Goal: Navigation & Orientation: Understand site structure

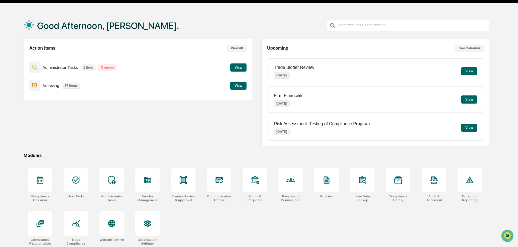
scroll to position [26, 0]
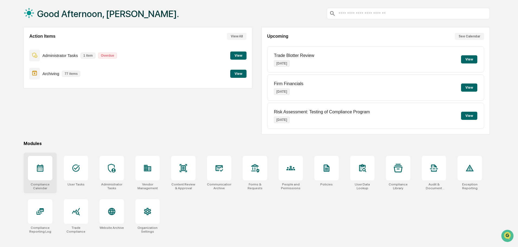
click at [39, 168] on icon at bounding box center [40, 168] width 9 height 9
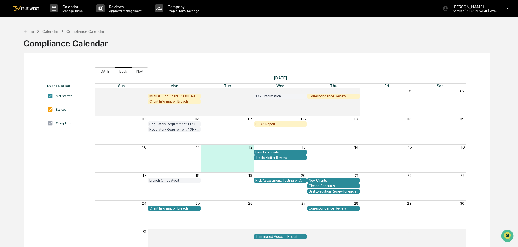
click at [116, 72] on button "Back" at bounding box center [123, 71] width 17 height 8
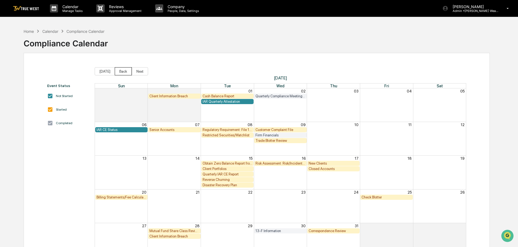
click at [116, 72] on button "Back" at bounding box center [123, 71] width 17 height 8
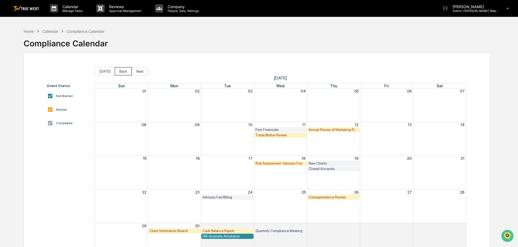
click at [116, 72] on button "Back" at bounding box center [123, 71] width 17 height 8
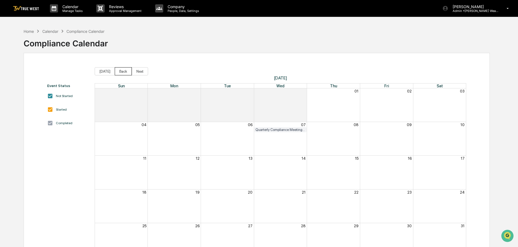
click at [119, 70] on button "Back" at bounding box center [123, 71] width 17 height 8
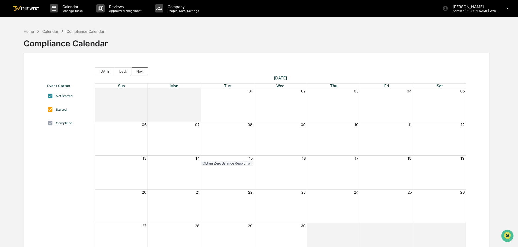
click at [140, 72] on button "Next" at bounding box center [140, 71] width 16 height 8
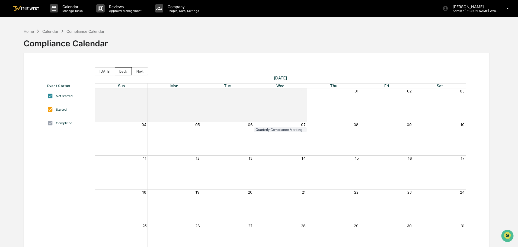
click at [120, 71] on button "Back" at bounding box center [123, 71] width 17 height 8
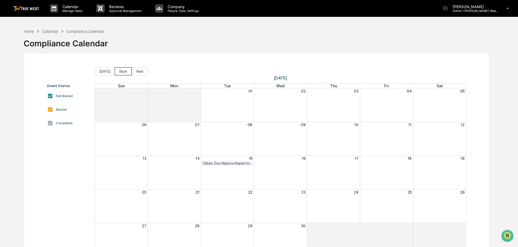
click at [120, 71] on button "Back" at bounding box center [123, 71] width 17 height 8
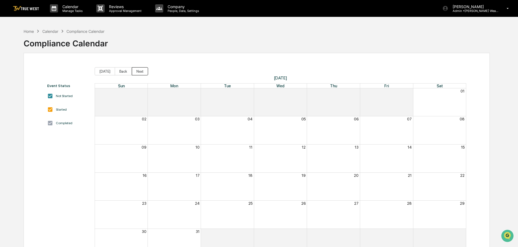
click at [134, 72] on button "Next" at bounding box center [140, 71] width 16 height 8
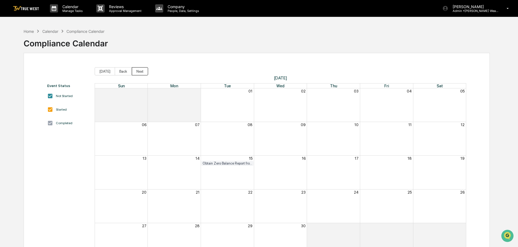
click at [134, 72] on button "Next" at bounding box center [140, 71] width 16 height 8
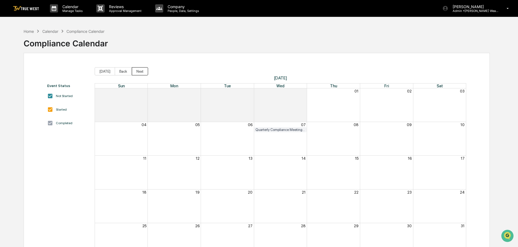
click at [134, 72] on button "Next" at bounding box center [140, 71] width 16 height 8
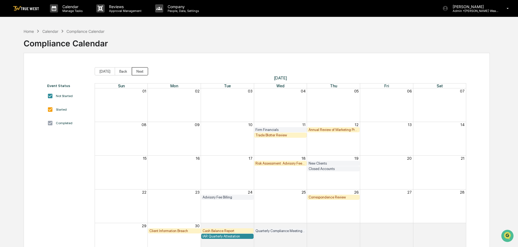
click at [134, 72] on button "Next" at bounding box center [140, 71] width 16 height 8
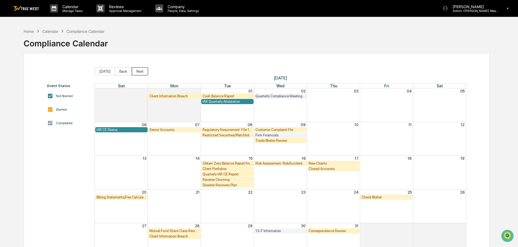
click at [134, 72] on button "Next" at bounding box center [140, 71] width 16 height 8
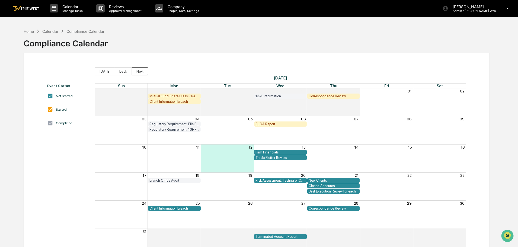
click at [134, 72] on button "Next" at bounding box center [140, 71] width 16 height 8
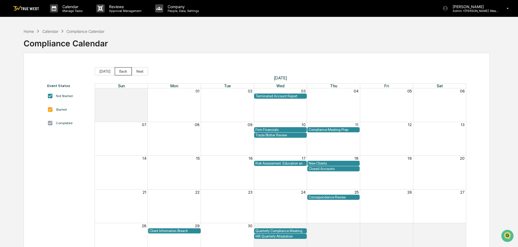
click at [122, 69] on button "Back" at bounding box center [123, 71] width 17 height 8
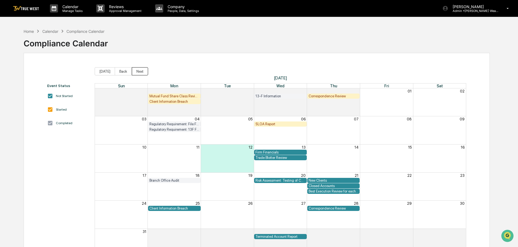
click at [134, 72] on button "Next" at bounding box center [140, 71] width 16 height 8
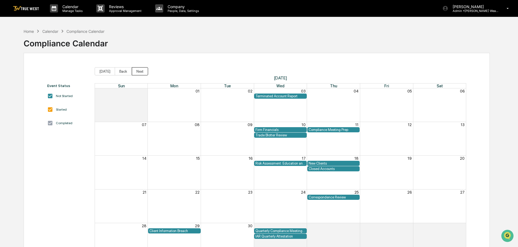
click at [134, 72] on button "Next" at bounding box center [140, 71] width 16 height 8
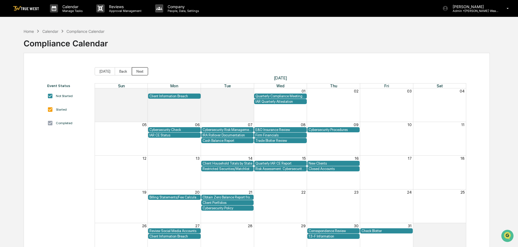
click at [134, 72] on button "Next" at bounding box center [140, 71] width 16 height 8
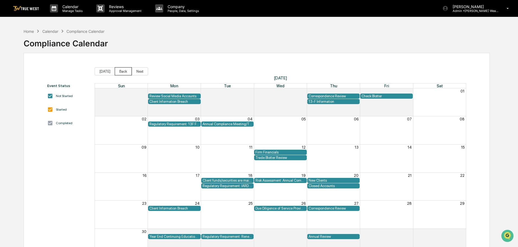
click at [120, 71] on button "Back" at bounding box center [123, 71] width 17 height 8
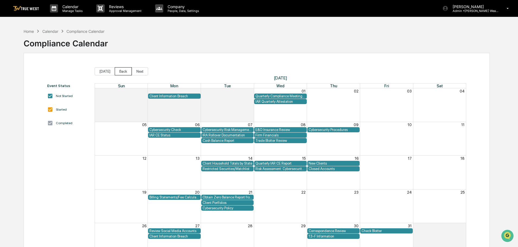
click at [120, 71] on button "Back" at bounding box center [123, 71] width 17 height 8
